Goal: Task Accomplishment & Management: Use online tool/utility

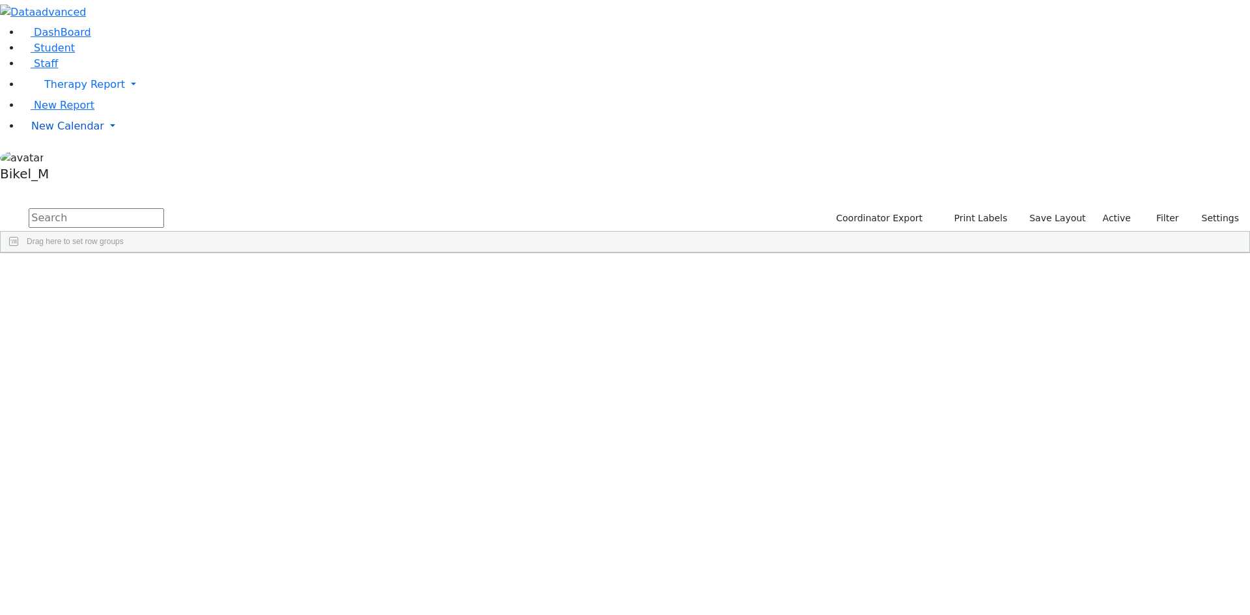
click at [94, 139] on link "New Calendar" at bounding box center [635, 126] width 1229 height 26
click at [75, 158] on span "Calendar" at bounding box center [51, 152] width 47 height 12
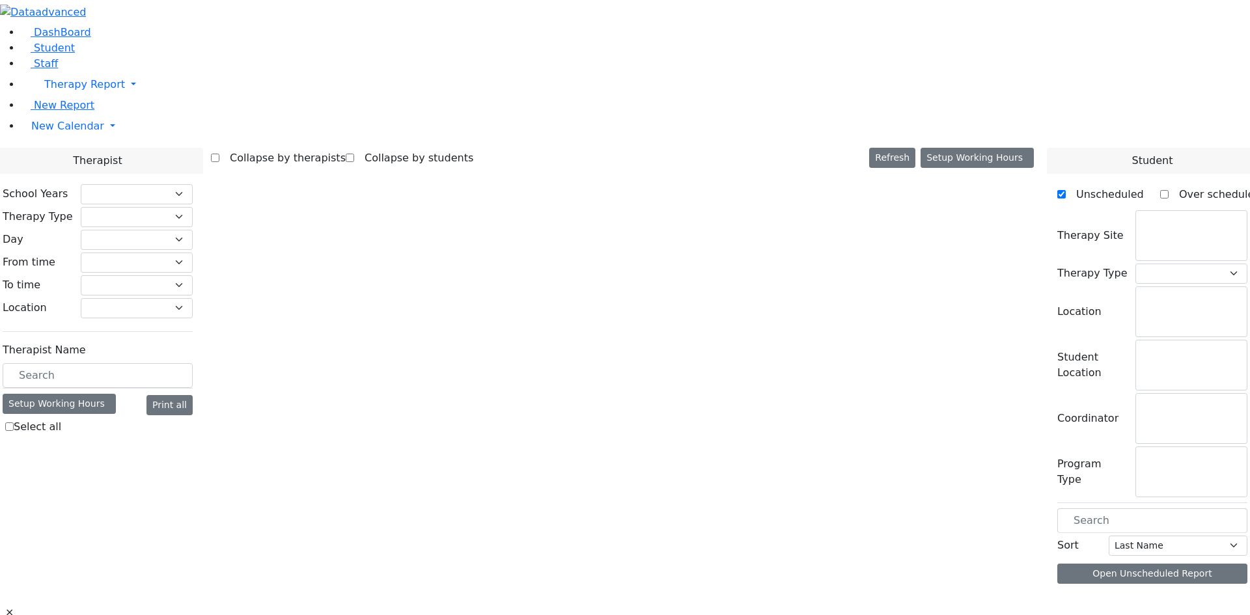
checkbox input "false"
select select "212"
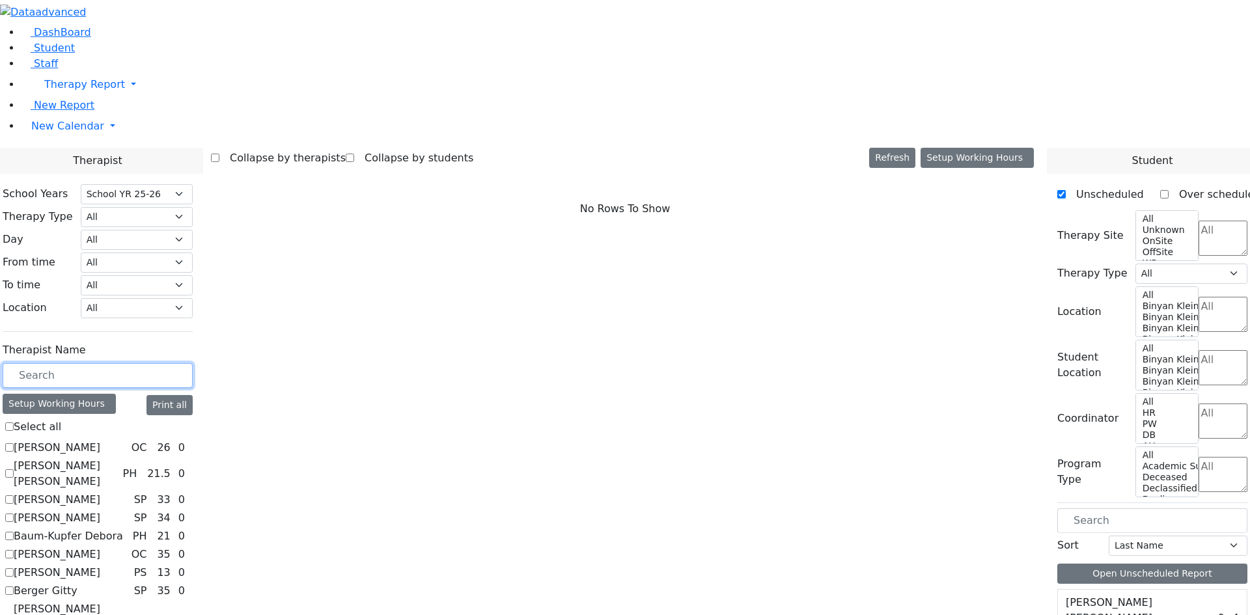
click at [189, 363] on input "text" at bounding box center [98, 375] width 190 height 25
click at [52, 132] on span "New Calendar" at bounding box center [67, 126] width 73 height 12
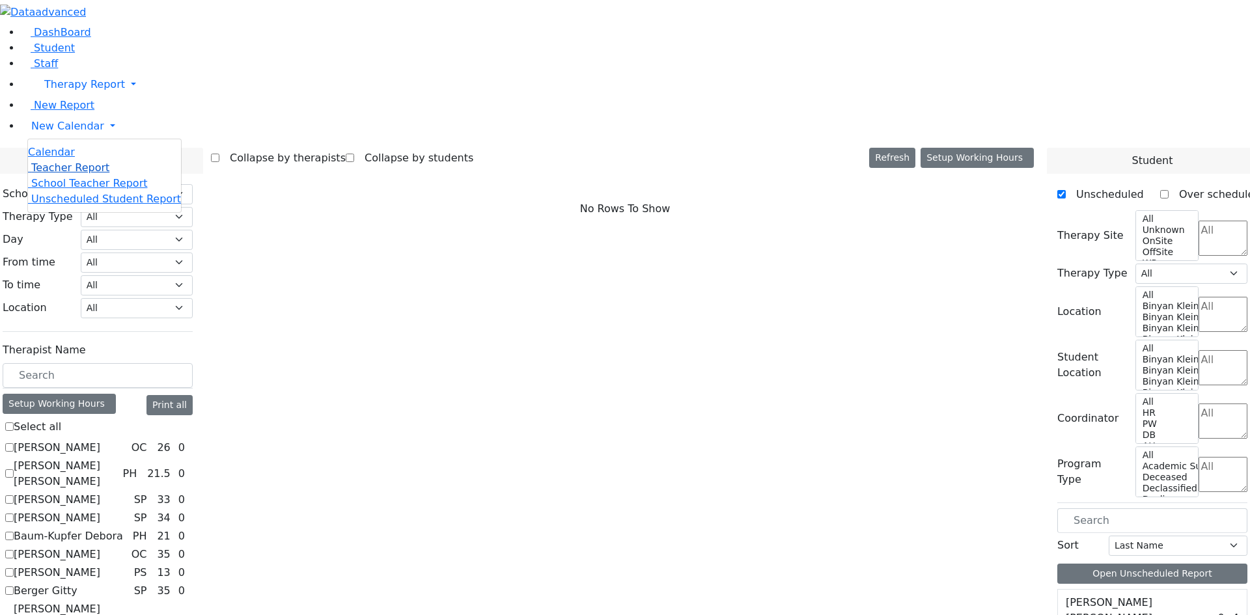
click at [51, 174] on span "Teacher Report" at bounding box center [70, 167] width 78 height 12
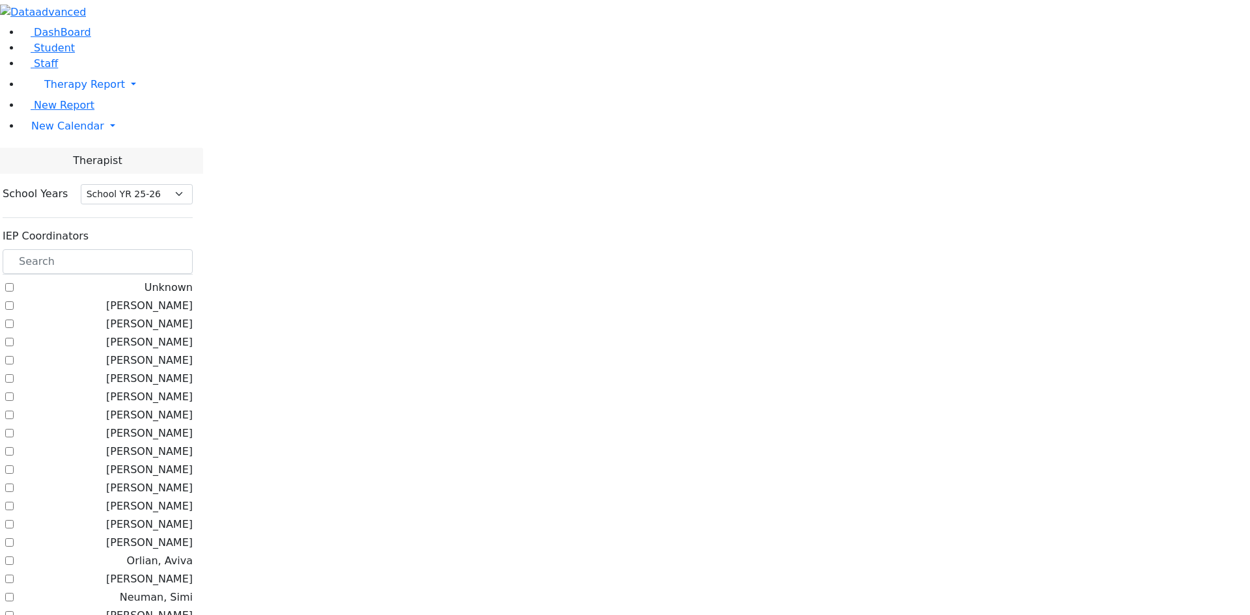
select select "212"
click at [193, 249] on input "text" at bounding box center [98, 261] width 190 height 25
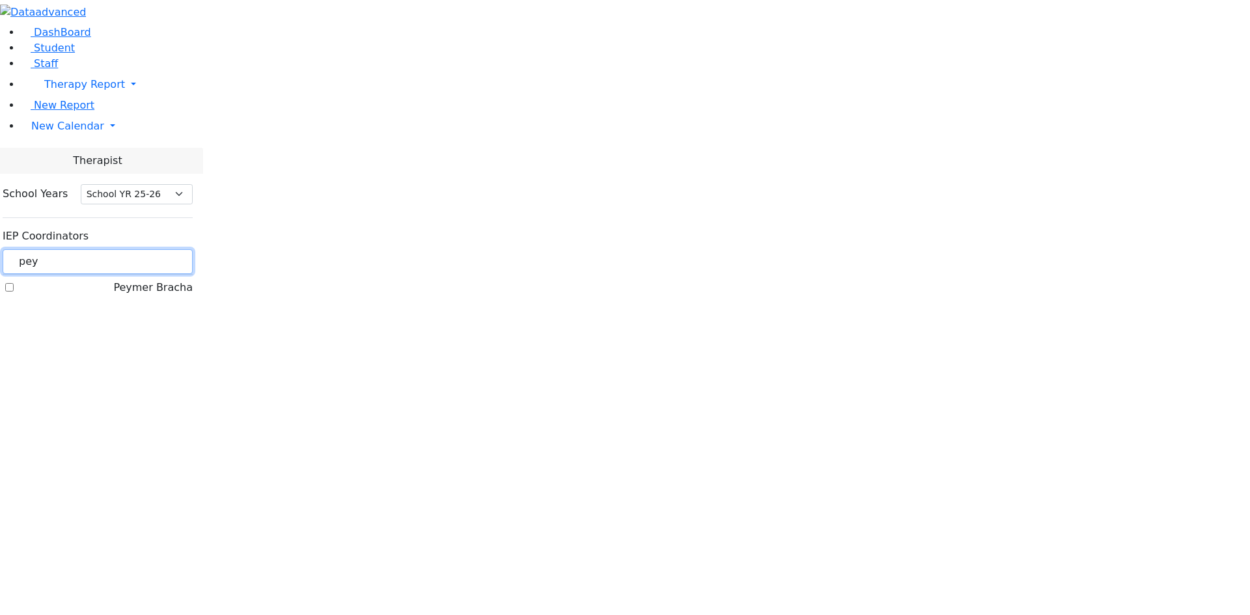
type input "pey"
click at [153, 174] on div "School Years Select School YR Summer YR 25 School YR 25-26 Summer YR 25 School …" at bounding box center [97, 241] width 211 height 135
click at [159, 280] on label "Peymer Bracha" at bounding box center [152, 288] width 79 height 16
click at [14, 283] on input "Peymer Bracha" at bounding box center [9, 287] width 8 height 8
checkbox input "true"
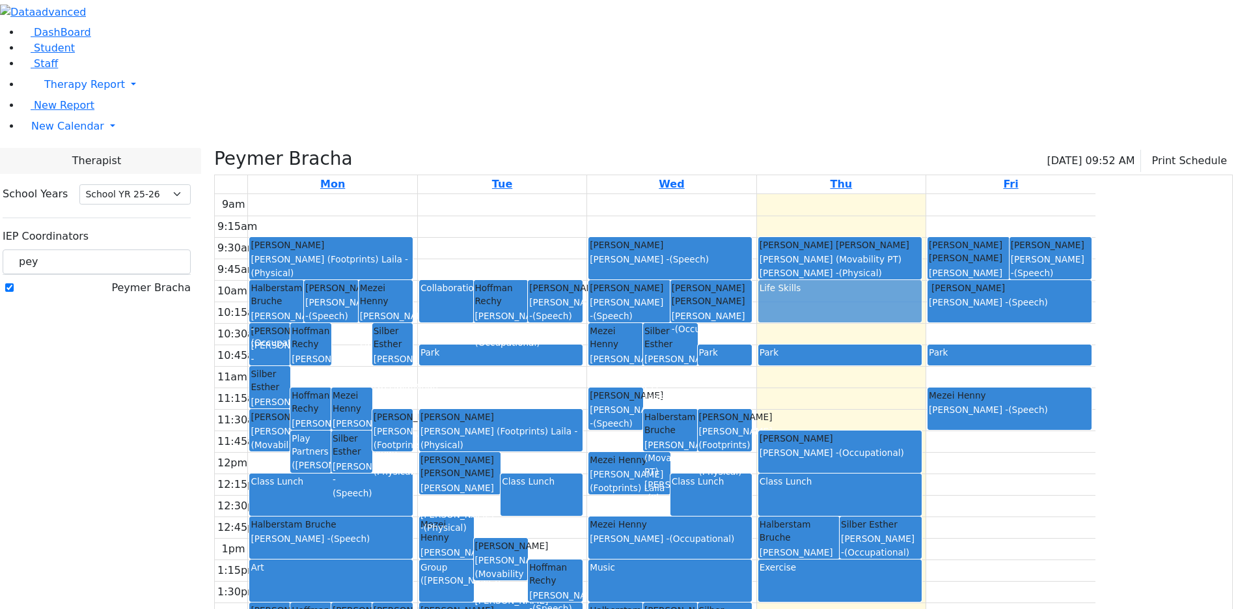
drag, startPoint x: 469, startPoint y: 212, endPoint x: 934, endPoint y: 164, distance: 467.7
click at [934, 194] on tr "[PERSON_NAME] [PERSON_NAME] - (Occupational) [PERSON_NAME] [PERSON_NAME] (Movab…" at bounding box center [655, 451] width 881 height 515
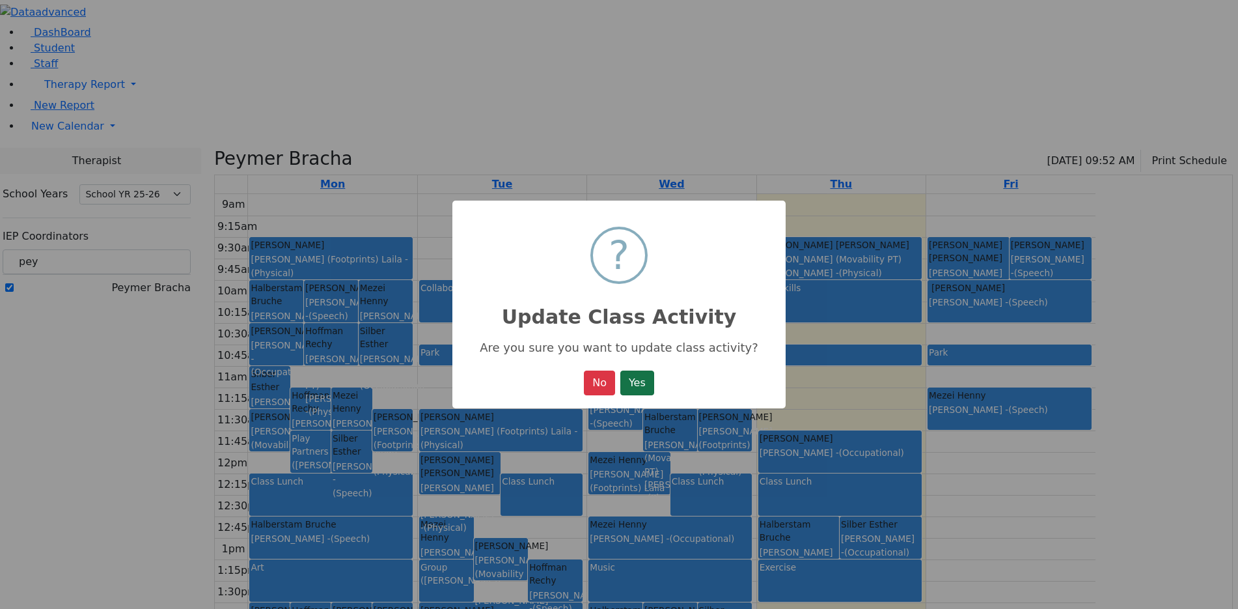
click at [635, 380] on button "Yes" at bounding box center [637, 382] width 34 height 25
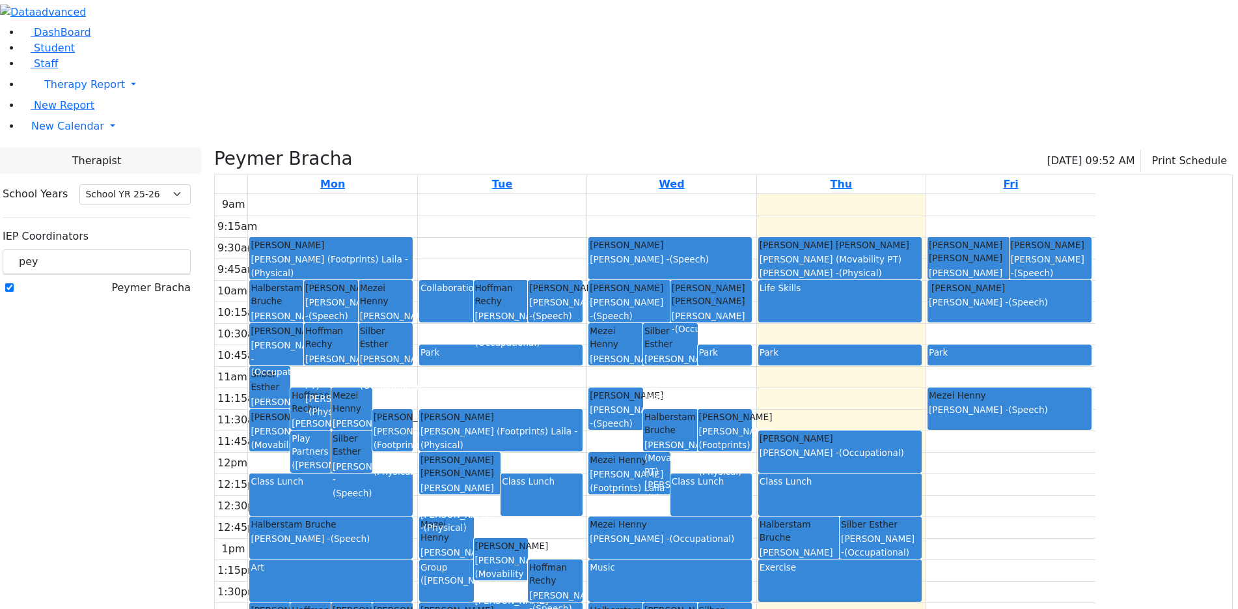
click at [472, 281] on div "Collaboration" at bounding box center [446, 287] width 52 height 13
click at [587, 194] on div "9am 9:15am 9:30am 9:45am 10am 10:15am 10:30am 10:45am 11am 11:15am 11:30am 11:4…" at bounding box center [655, 451] width 881 height 515
click at [472, 281] on div "Collaboration" at bounding box center [446, 301] width 52 height 40
click at [591, 194] on div "9am 9:15am 9:30am 9:45am 10am 10:15am 10:30am 10:45am 11am 11:15am 11:30am 11:4…" at bounding box center [655, 451] width 881 height 515
drag, startPoint x: 254, startPoint y: 128, endPoint x: 61, endPoint y: 118, distance: 194.2
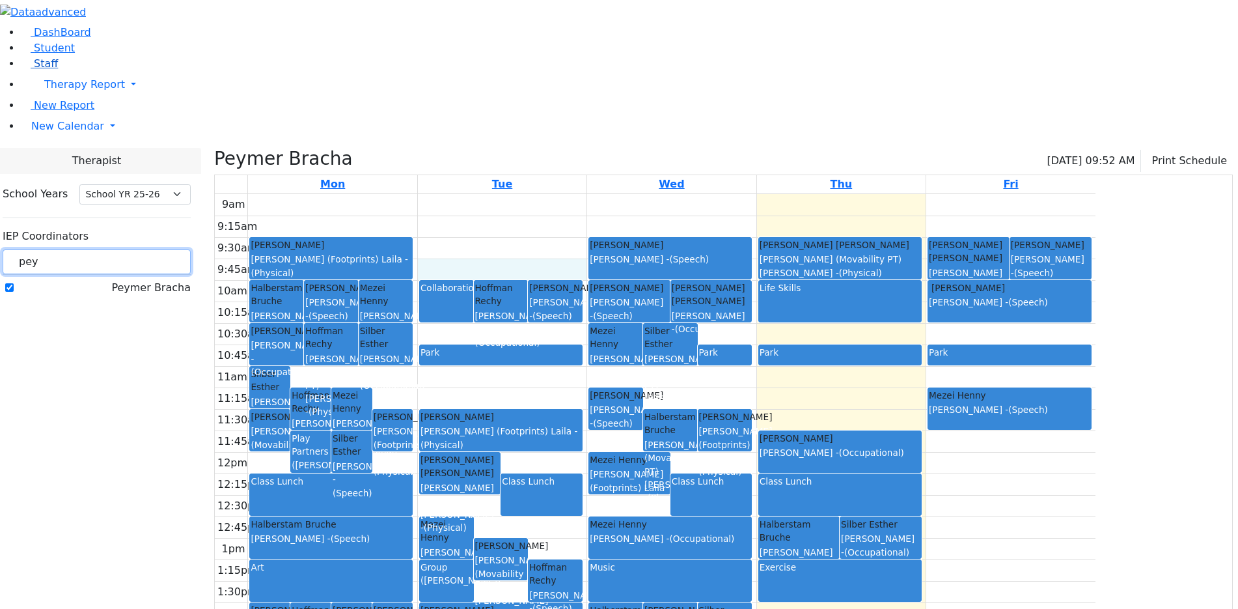
click at [61, 118] on div "DashBoard Student Staff Therapy Report Student Old Calendar Report" at bounding box center [619, 355] width 1238 height 710
type input "[PERSON_NAME]"
click at [164, 280] on label "Neuman, Simi" at bounding box center [154, 288] width 73 height 16
click at [14, 283] on input "Neuman, Simi" at bounding box center [9, 287] width 8 height 8
checkbox input "true"
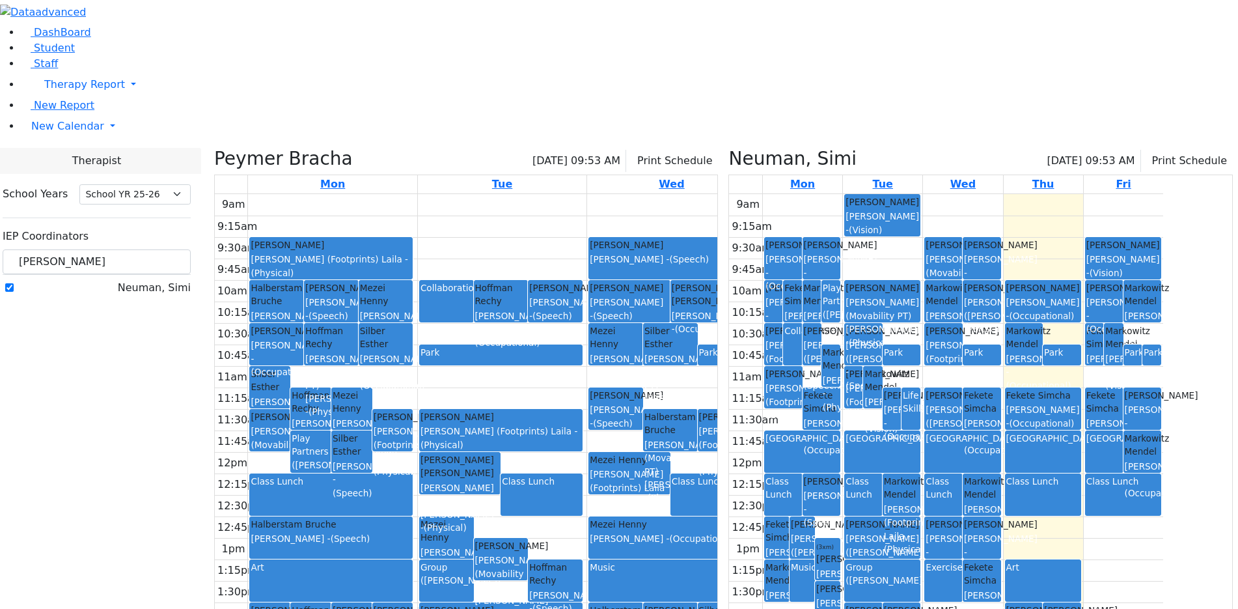
click at [800, 324] on div "Collaboration" at bounding box center [792, 330] width 16 height 13
drag, startPoint x: 845, startPoint y: 208, endPoint x: 942, endPoint y: 170, distance: 103.7
click at [942, 194] on tr "[PERSON_NAME] [PERSON_NAME] - (Speech) [PERSON_NAME] [PERSON_NAME] ([PERSON_NAM…" at bounding box center [946, 451] width 434 height 515
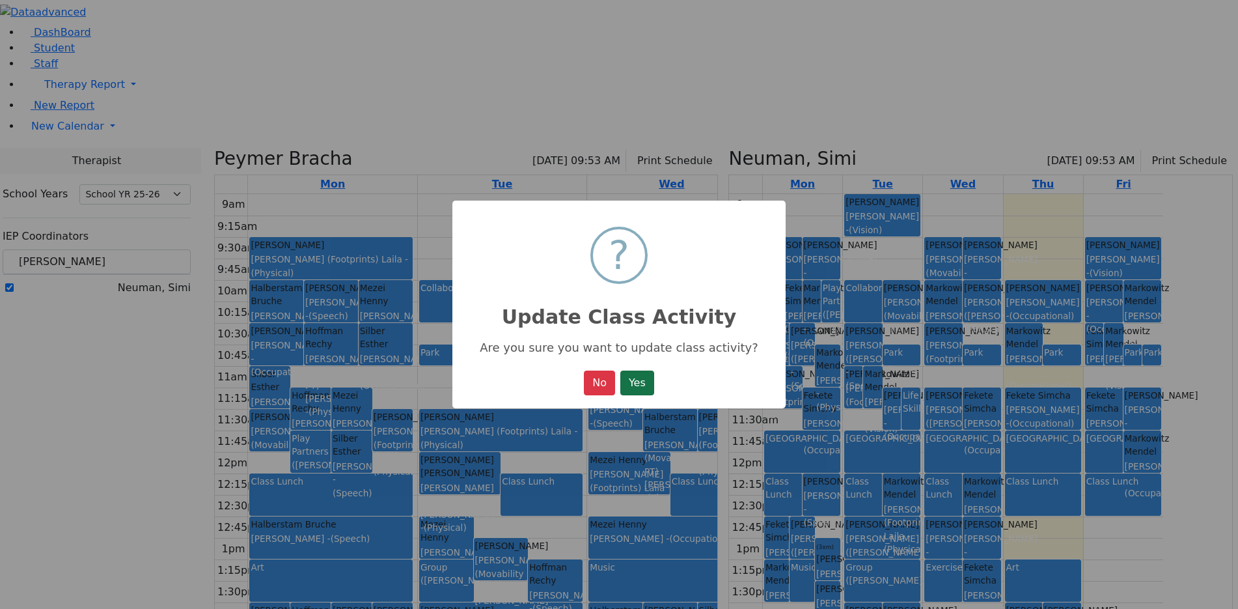
click at [638, 388] on button "Yes" at bounding box center [637, 382] width 34 height 25
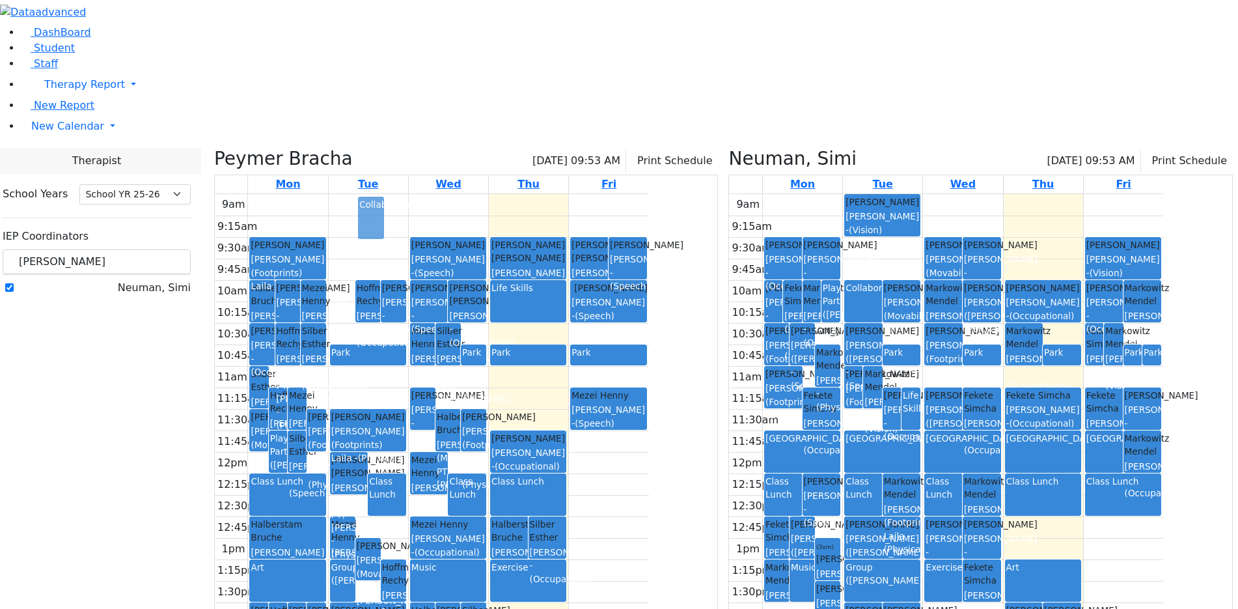
drag, startPoint x: 475, startPoint y: 174, endPoint x: 377, endPoint y: 221, distance: 108.3
click at [377, 221] on tr "[PERSON_NAME] [PERSON_NAME] (Movability PT) [PERSON_NAME] - (Physical) [PERSON_…" at bounding box center [432, 451] width 434 height 515
drag, startPoint x: 469, startPoint y: 155, endPoint x: 443, endPoint y: 205, distance: 56.5
click at [443, 205] on tr "[PERSON_NAME] [PERSON_NAME] (Movability PT) [PERSON_NAME] - (Physical) [PERSON_…" at bounding box center [432, 451] width 434 height 515
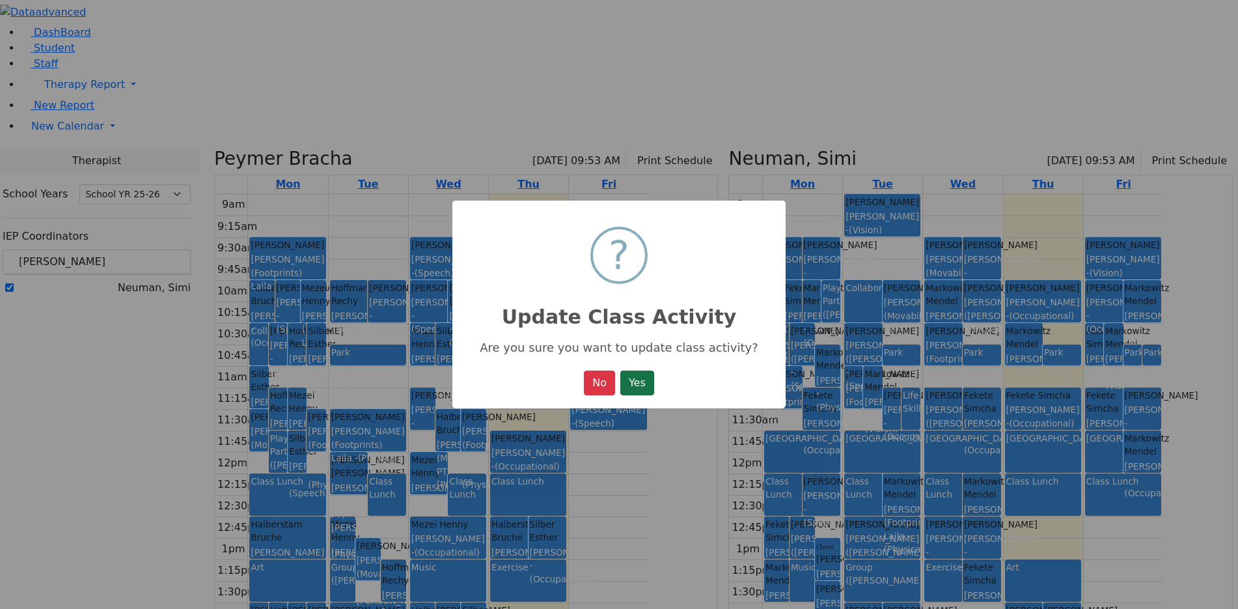
click at [642, 385] on button "Yes" at bounding box center [637, 382] width 34 height 25
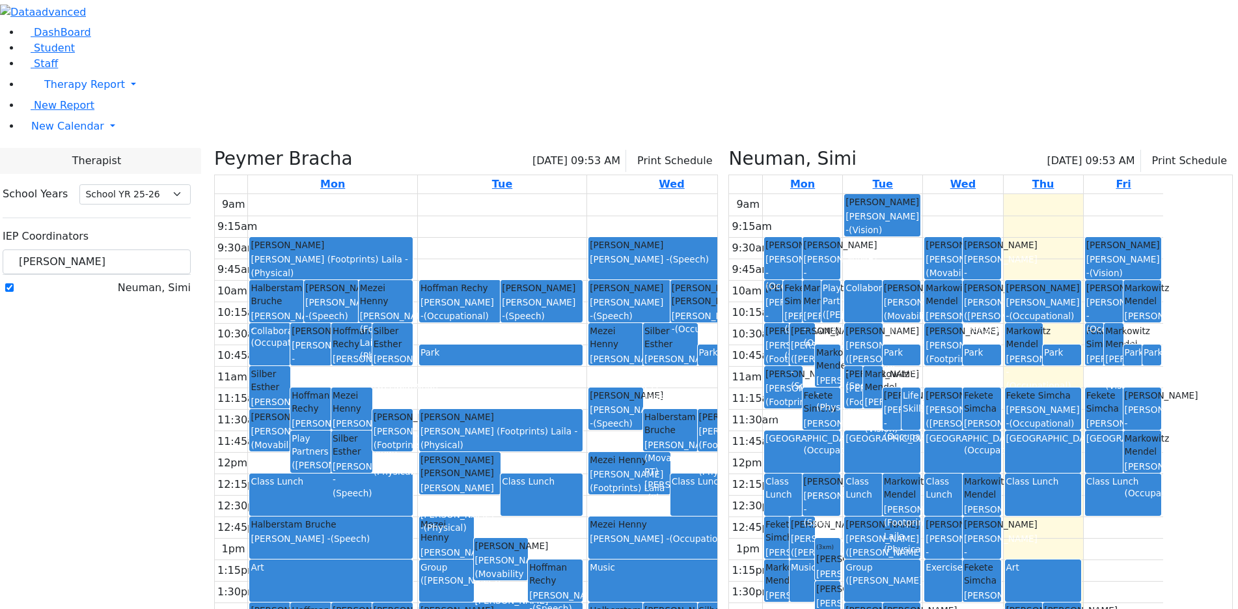
click at [289, 324] on div "Collaboration" at bounding box center [270, 330] width 38 height 13
click at [980, 204] on div "9am 9:15am 9:30am 9:45am 10am 10:15am 10:30am 10:45am 11am 11:15am 11:30am 11:4…" at bounding box center [946, 451] width 434 height 515
click at [580, 194] on td at bounding box center [671, 204] width 847 height 21
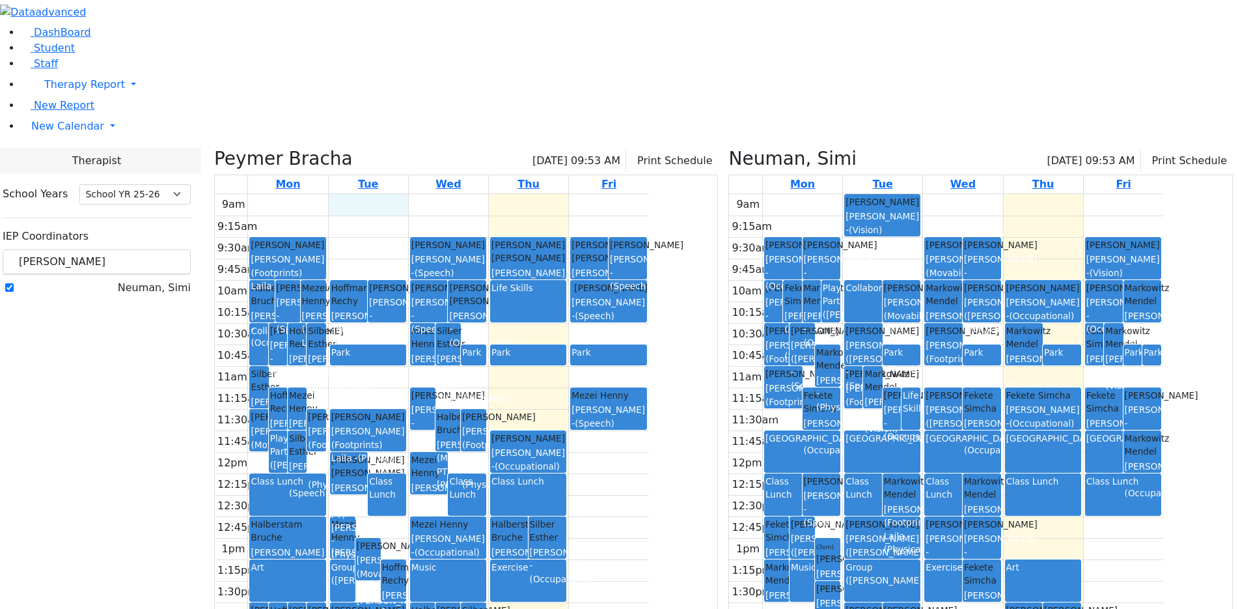
click at [881, 281] on div "Collaboration" at bounding box center [863, 301] width 36 height 40
click at [849, 148] on h3 "Neuman, Simi" at bounding box center [792, 159] width 128 height 22
click at [565, 281] on div "Life Skills" at bounding box center [528, 301] width 74 height 40
click at [267, 324] on div "Collaboration" at bounding box center [259, 330] width 16 height 13
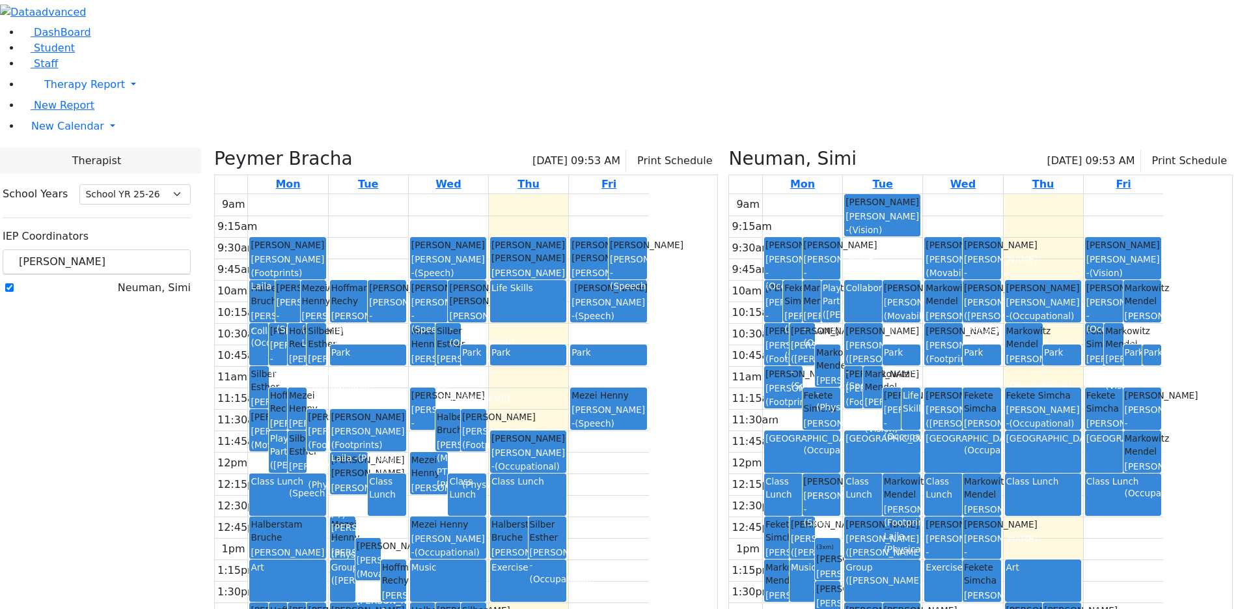
click at [267, 324] on div "Collaboration" at bounding box center [259, 330] width 16 height 13
click at [497, 204] on div "9am 9:15am 9:30am 9:45am 10am 10:15am 10:30am 10:45am 11am 11:15am 11:30am 11:4…" at bounding box center [432, 451] width 434 height 515
click at [856, 148] on h3 "Neuman, Simi" at bounding box center [792, 159] width 128 height 22
click at [565, 281] on div "Life Skills" at bounding box center [528, 287] width 74 height 13
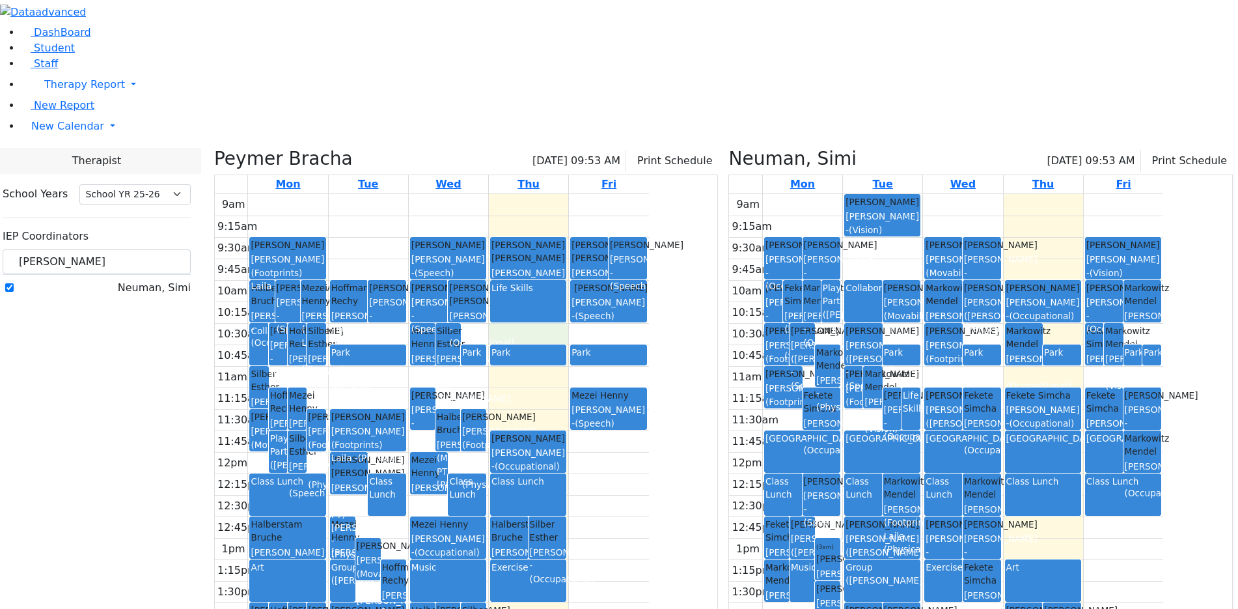
click at [649, 198] on div "9am 9:15am 9:30am 9:45am 10am 10:15am 10:30am 10:45am 11am 11:15am 11:30am 11:4…" at bounding box center [432, 451] width 434 height 515
click at [881, 281] on div "Collaboration" at bounding box center [863, 301] width 36 height 40
click at [1058, 194] on div "9am 9:15am 9:30am 9:45am 10am 10:15am 10:30am 10:45am 11am 11:15am 11:30am 11:4…" at bounding box center [946, 451] width 434 height 515
click at [718, 150] on button "Print Schedule" at bounding box center [672, 161] width 92 height 22
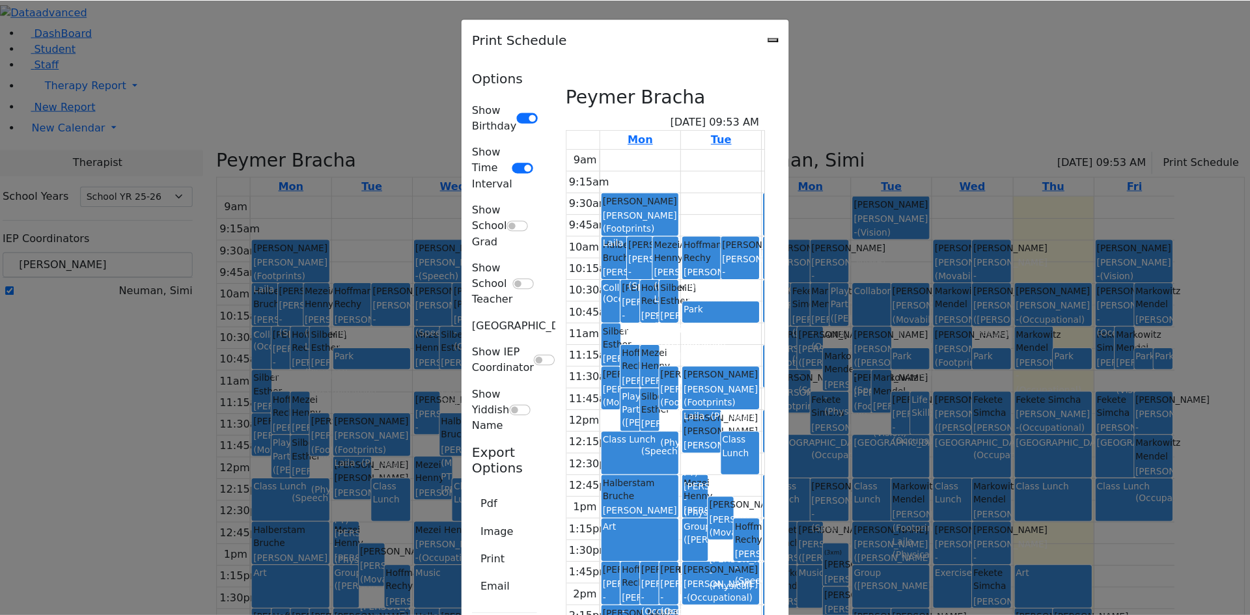
scroll to position [194, 0]
click at [467, 541] on button "Print" at bounding box center [487, 553] width 41 height 25
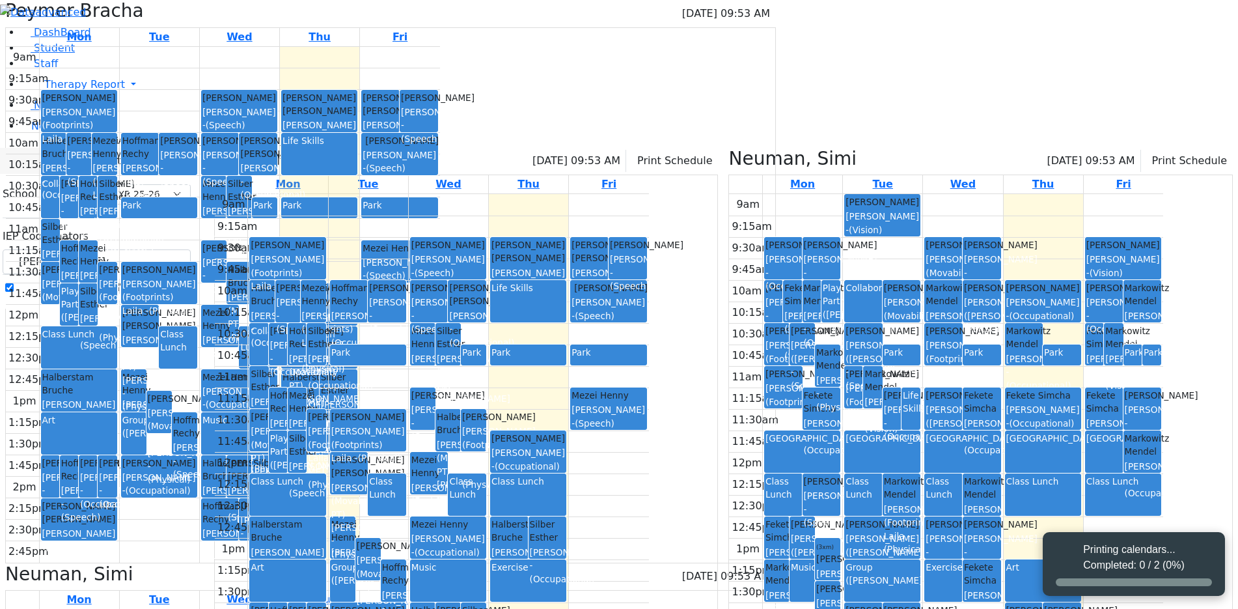
select select "212"
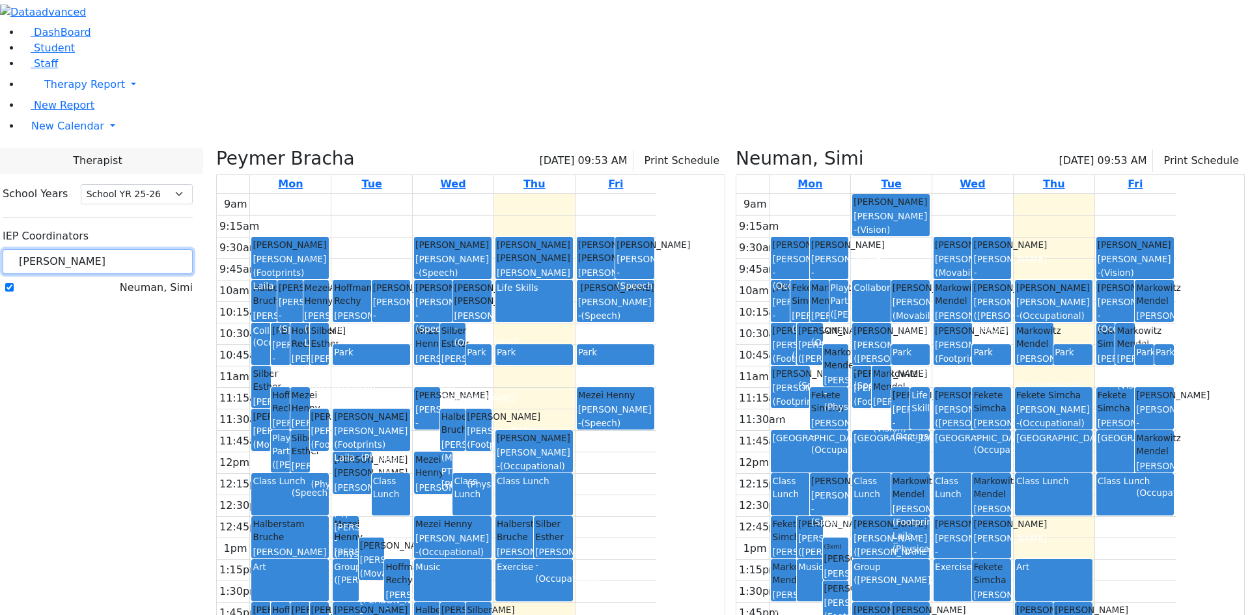
drag, startPoint x: 223, startPoint y: 115, endPoint x: 144, endPoint y: 111, distance: 78.8
click at [154, 174] on div "School Years Select School YR Summer YR 25 School YR 25-26 Summer YR 25 School …" at bounding box center [97, 241] width 211 height 135
click at [42, 54] on link "Student" at bounding box center [48, 48] width 54 height 12
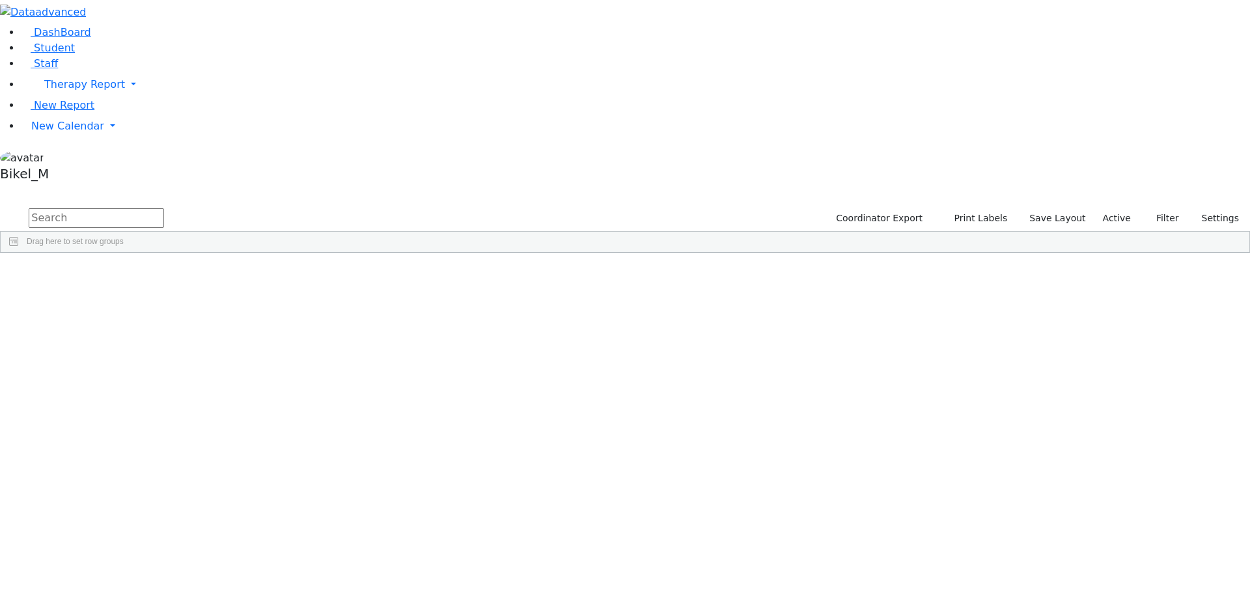
click at [164, 208] on input "text" at bounding box center [96, 218] width 135 height 20
type input "s"
type input "e"
click at [166, 274] on div "Silber" at bounding box center [125, 283] width 82 height 18
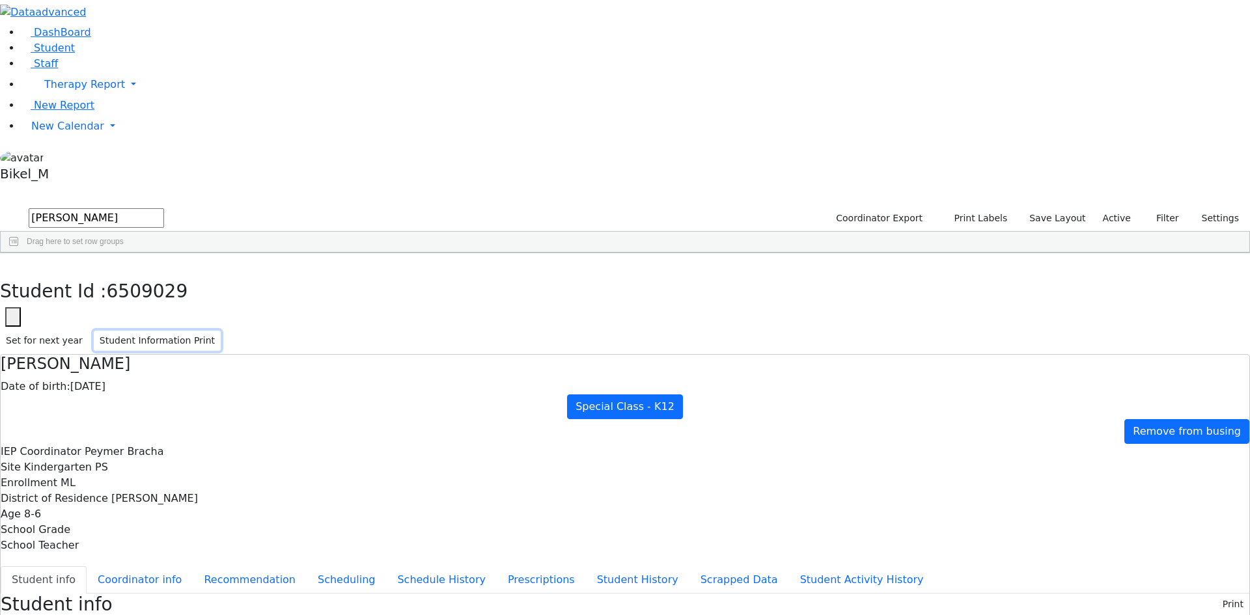
click at [221, 331] on button "Student Information Print" at bounding box center [157, 341] width 127 height 20
click at [6, 263] on use "button" at bounding box center [6, 263] width 0 height 0
drag, startPoint x: 256, startPoint y: 56, endPoint x: 171, endPoint y: 59, distance: 86.0
click at [164, 206] on form "silber" at bounding box center [82, 218] width 164 height 25
type input "yitz"
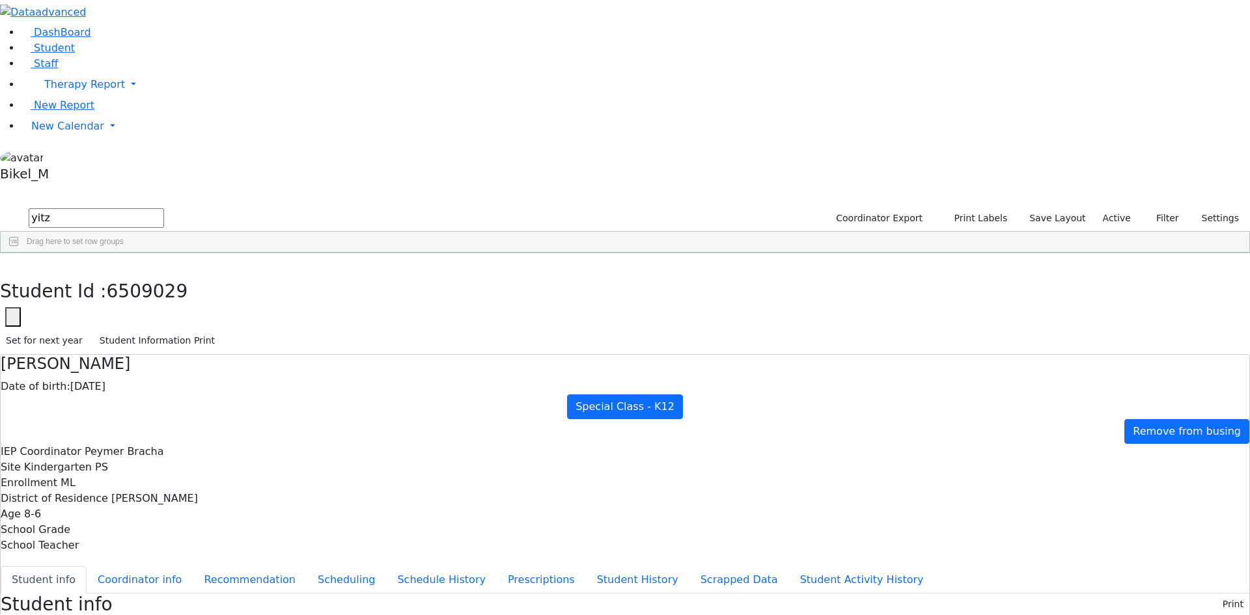
click at [166, 274] on div "Cik" at bounding box center [125, 283] width 82 height 18
click at [221, 331] on button "Student Information Print" at bounding box center [157, 341] width 127 height 20
